Goal: Information Seeking & Learning: Learn about a topic

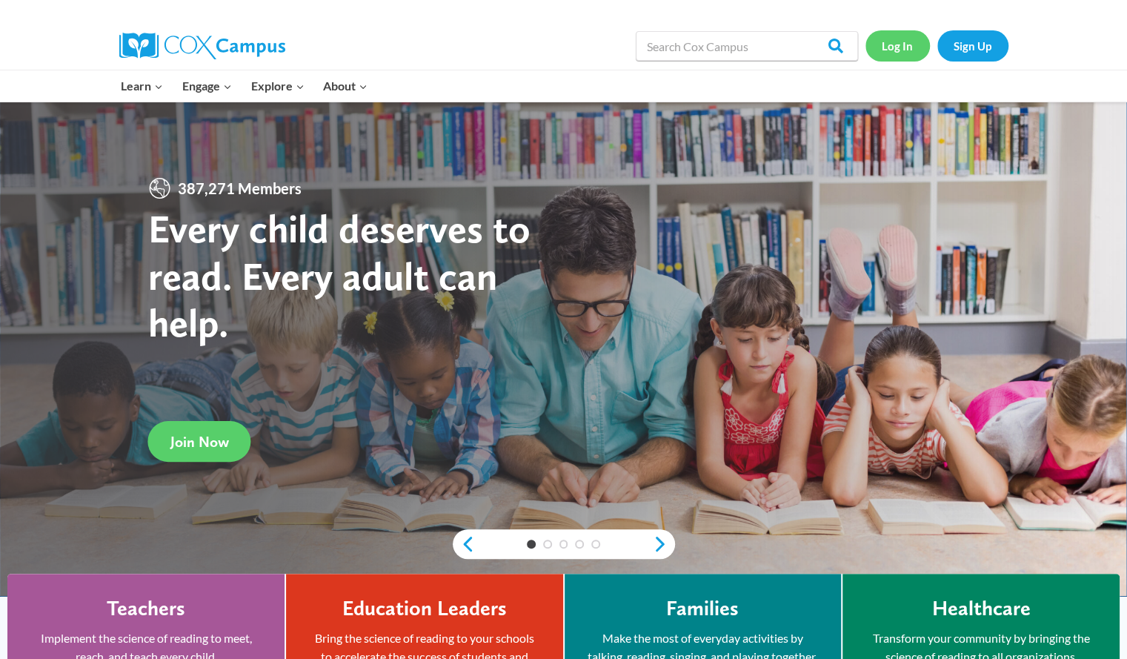
click at [903, 48] on link "Log In" at bounding box center [898, 45] width 64 height 30
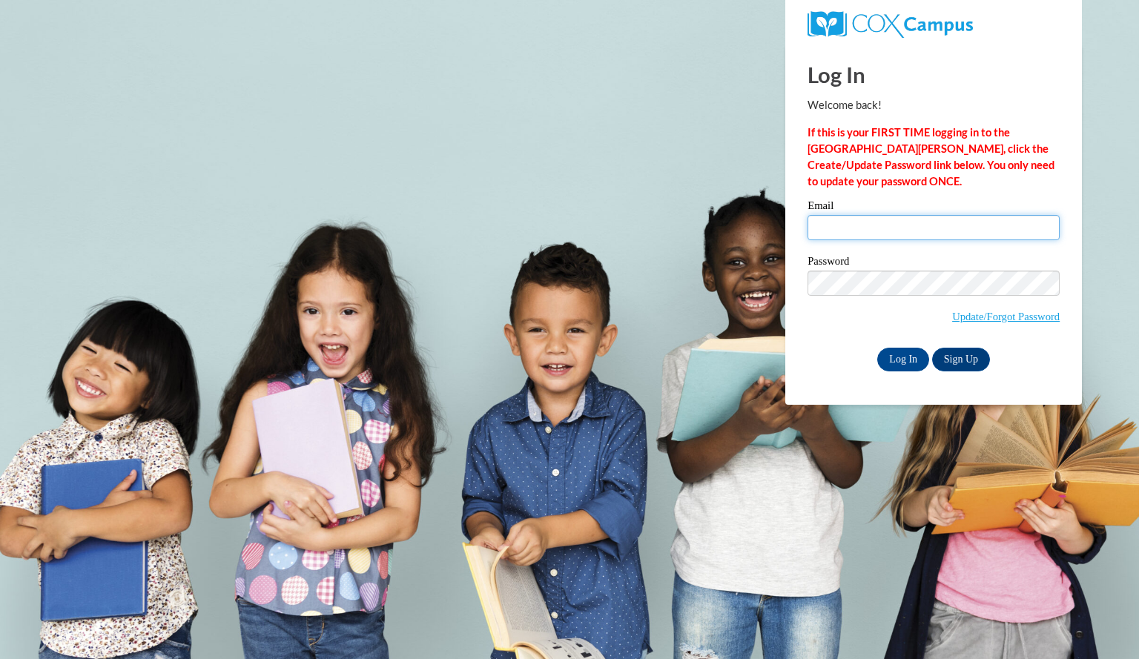
click at [881, 226] on input "Email" at bounding box center [933, 227] width 252 height 25
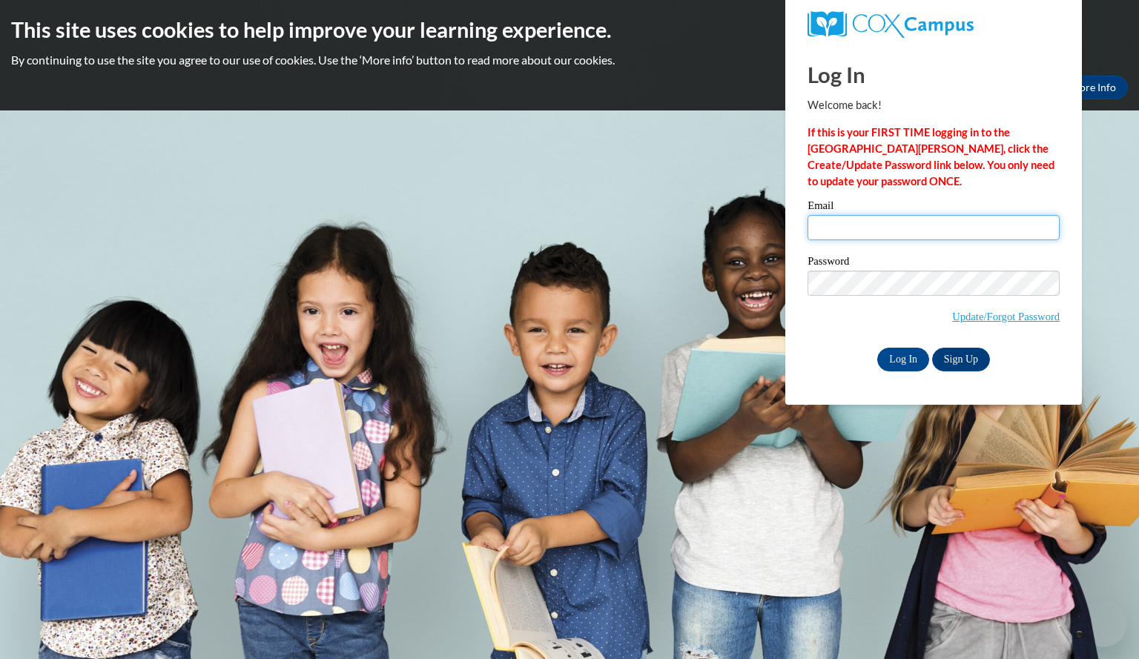
type input "hoffmansavanna@aasd.k12.wi.us"
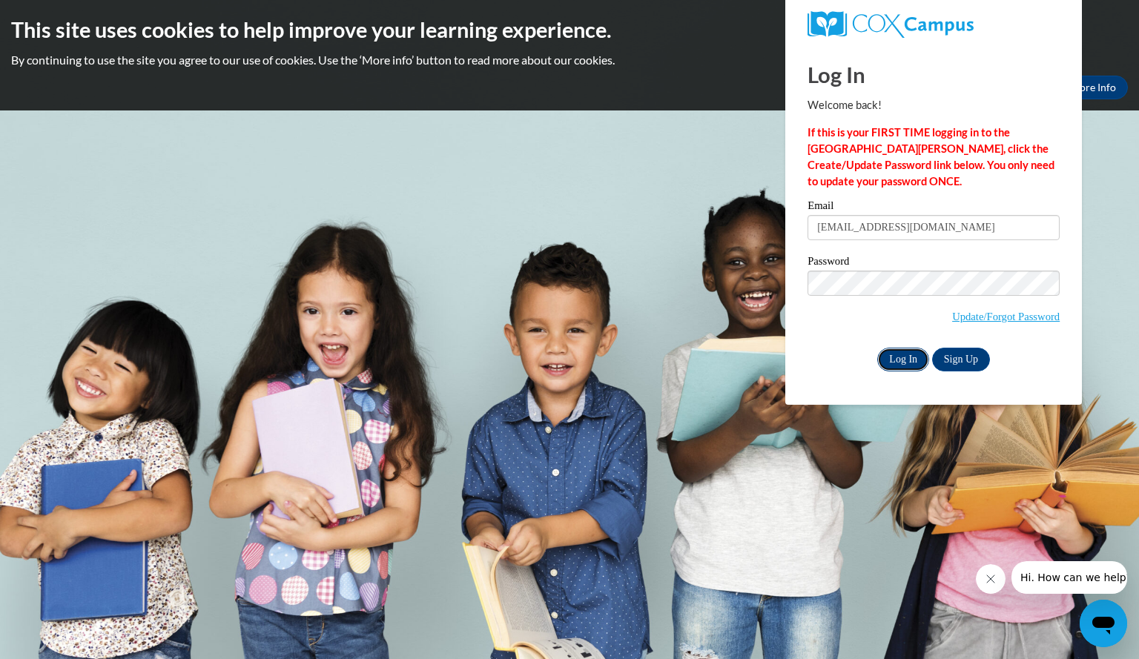
click at [900, 361] on input "Log In" at bounding box center [903, 360] width 52 height 24
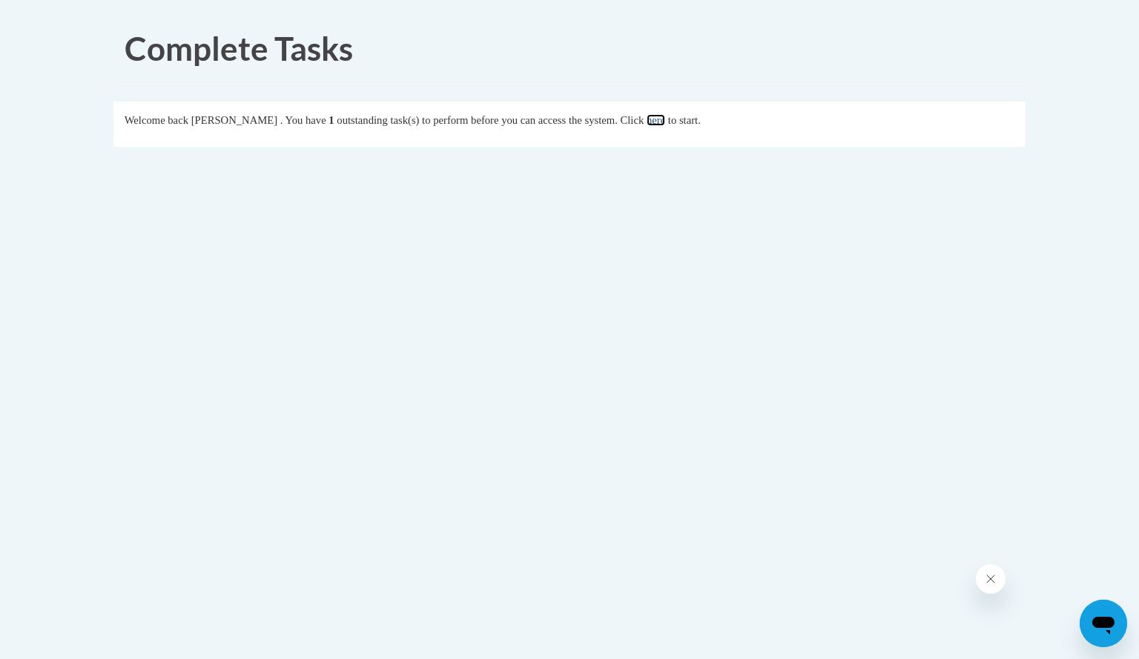
click at [665, 120] on link "here" at bounding box center [655, 120] width 19 height 12
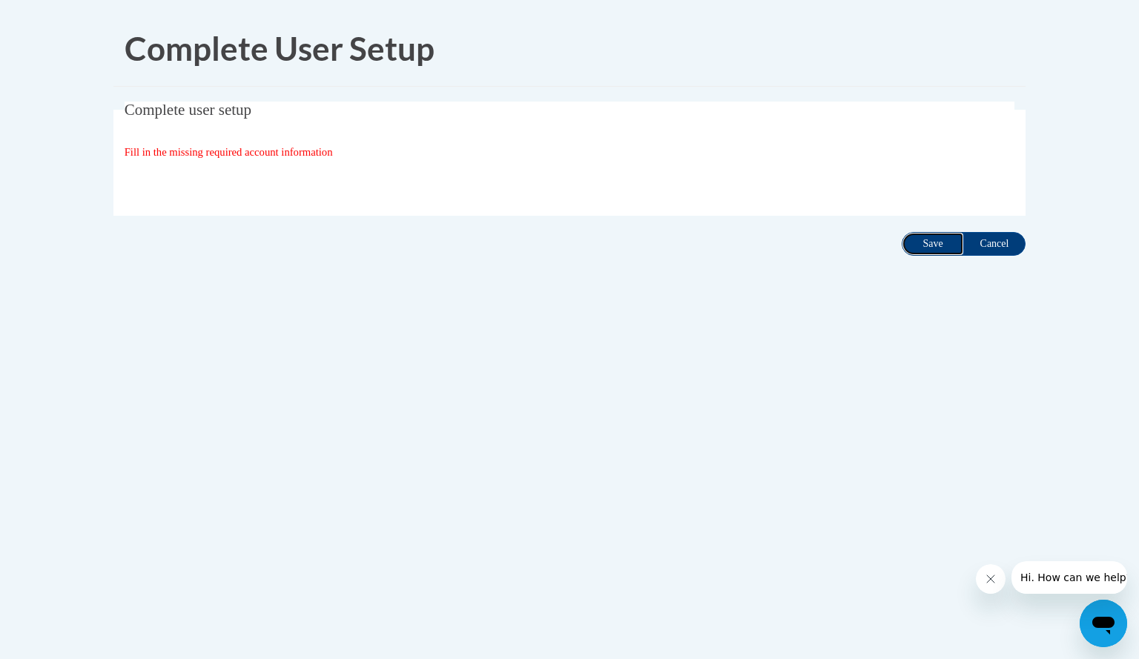
click at [922, 237] on input "Save" at bounding box center [932, 244] width 62 height 24
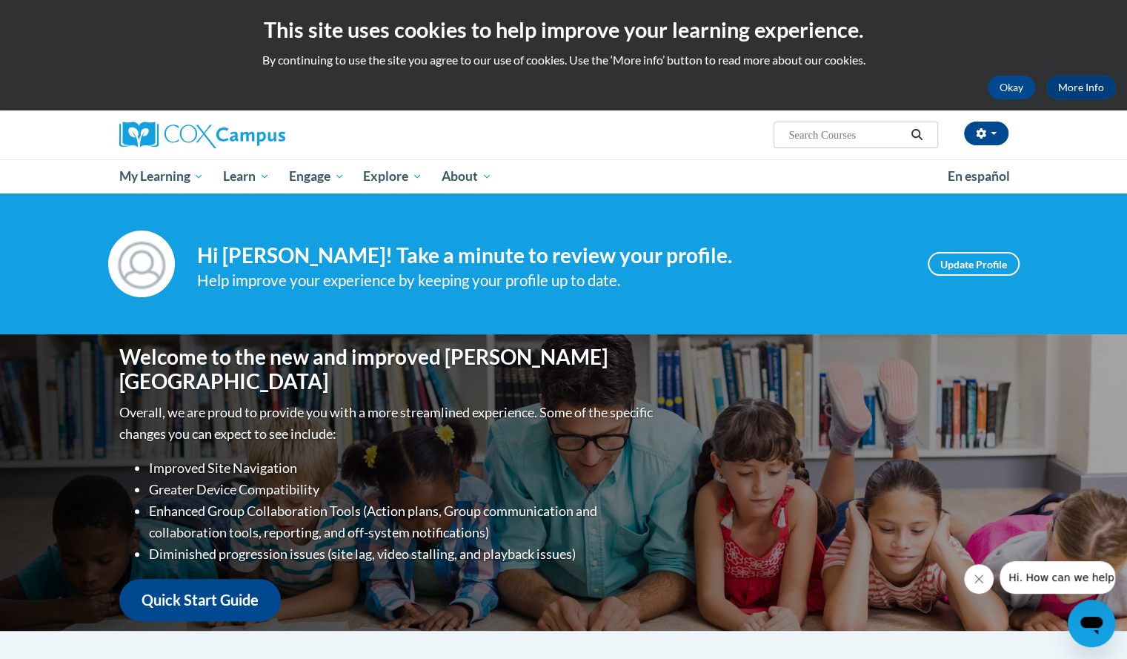
click at [980, 573] on icon "Close message from company" at bounding box center [979, 579] width 12 height 12
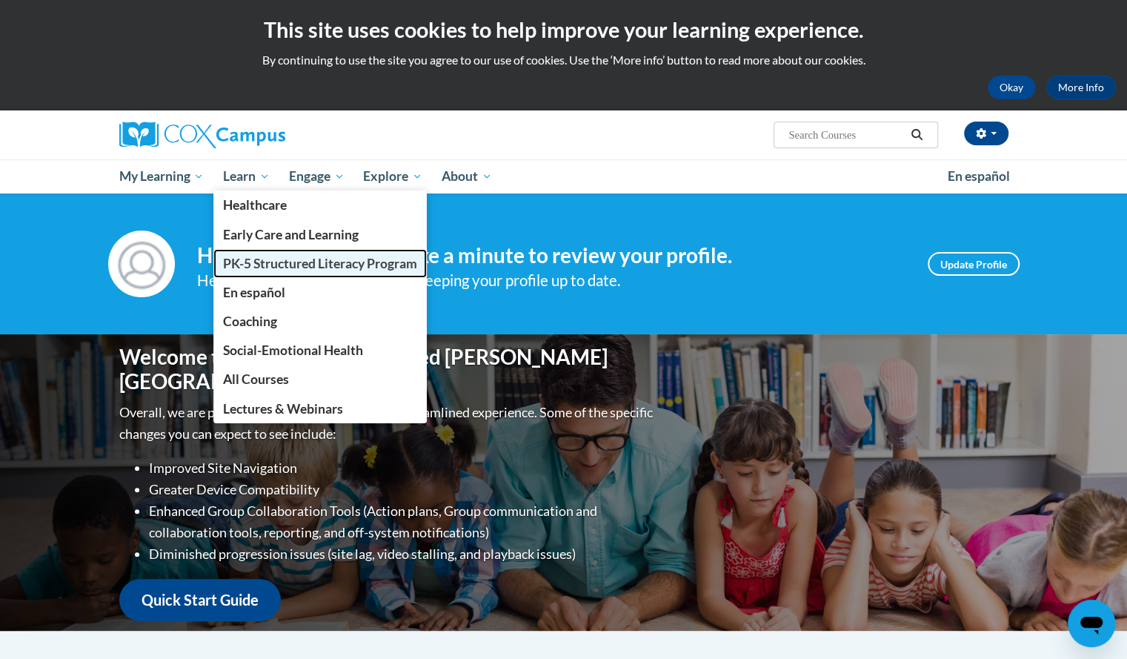
click at [264, 261] on span "PK-5 Structured Literacy Program" at bounding box center [320, 264] width 194 height 16
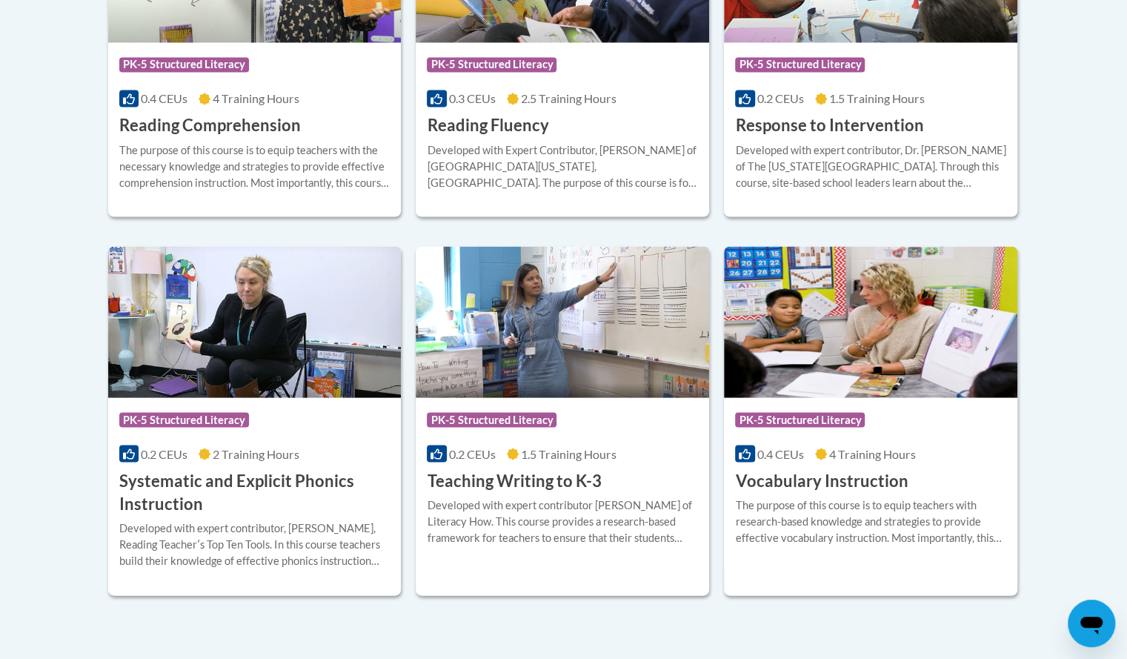
scroll to position [1549, 0]
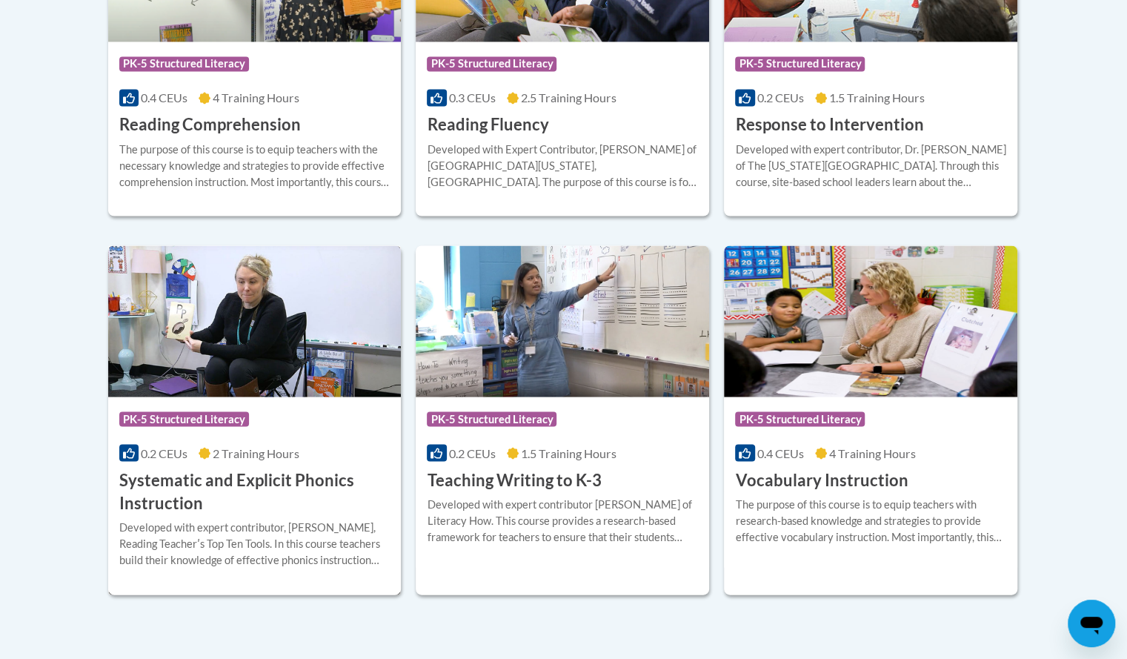
click at [232, 478] on h3 "Systematic and Explicit Phonics Instruction" at bounding box center [254, 491] width 271 height 46
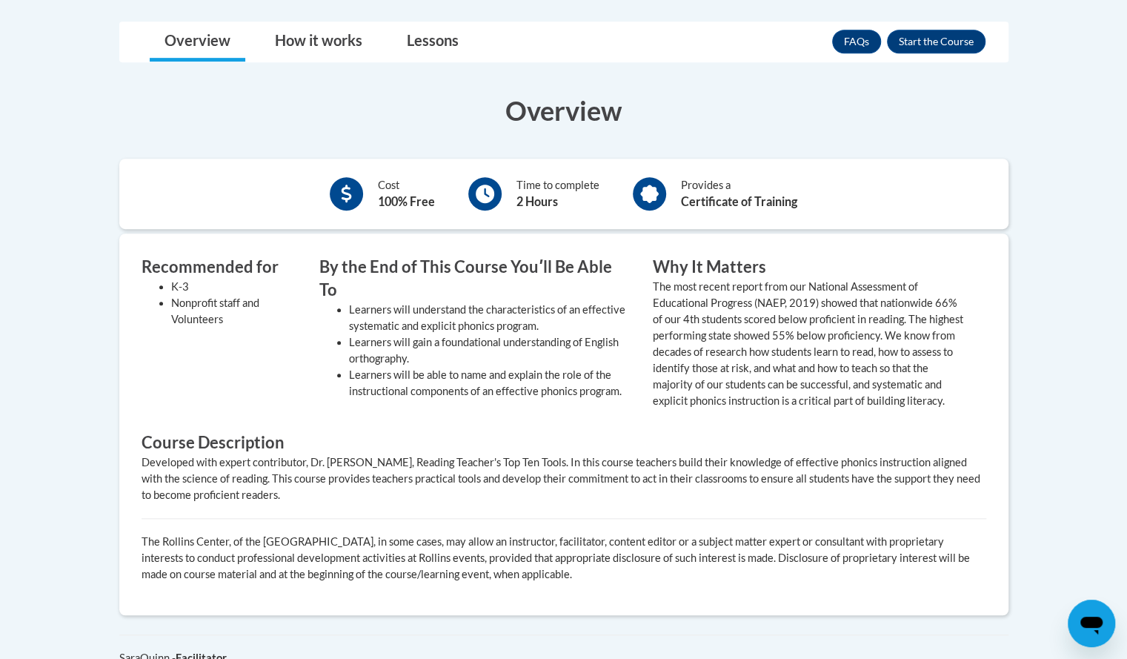
scroll to position [445, 0]
